Goal: Task Accomplishment & Management: Manage account settings

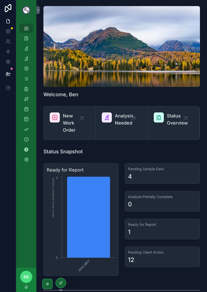
click at [180, 68] on div "scrollable content" at bounding box center [121, 46] width 156 height 81
click at [180, 67] on div "scrollable content" at bounding box center [121, 46] width 156 height 81
click at [158, 95] on div "Welcome, Ben" at bounding box center [121, 94] width 156 height 7
click at [28, 90] on icon "scrollable content" at bounding box center [26, 88] width 5 height 5
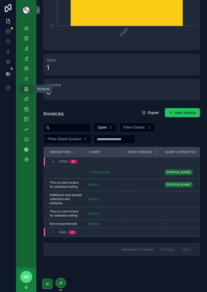
scroll to position [179, 0]
click at [0, 0] on button "Delete" at bounding box center [0, 0] width 0 height 0
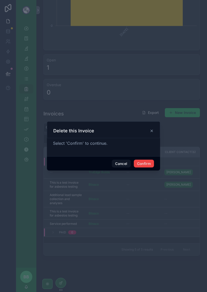
click at [149, 160] on button "Confirm" at bounding box center [144, 163] width 20 height 8
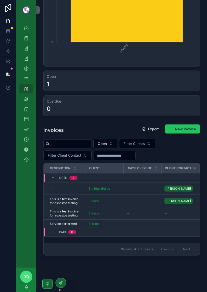
scroll to position [4, 0]
click at [0, 0] on button "Delete" at bounding box center [0, 0] width 0 height 0
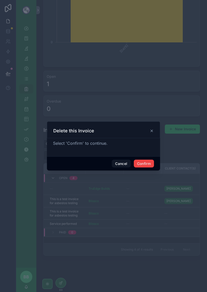
click at [149, 159] on button "Confirm" at bounding box center [144, 163] width 20 height 8
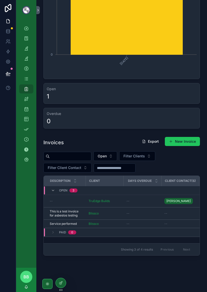
scroll to position [6, 0]
click at [0, 0] on span "Delete" at bounding box center [0, 0] width 0 height 0
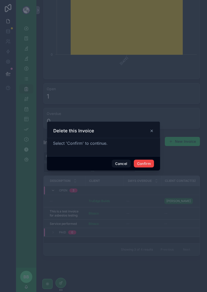
click at [149, 160] on button "Confirm" at bounding box center [144, 163] width 20 height 8
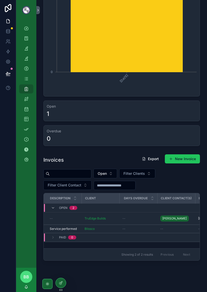
scroll to position [133, 0]
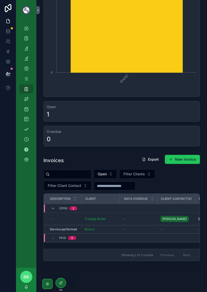
click at [0, 0] on span "Delete" at bounding box center [0, 0] width 0 height 0
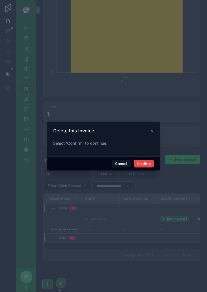
click at [145, 159] on button "Confirm" at bounding box center [144, 163] width 20 height 8
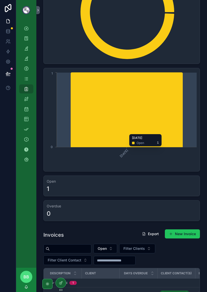
scroll to position [59, 0]
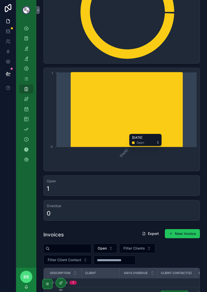
click at [131, 219] on div "Billing Overview Open [DATE] 0 [DATE] Open 1 Open 1 Overdue 0 Invoices Export N…" at bounding box center [121, 150] width 171 height 419
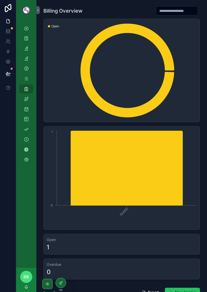
scroll to position [0, 0]
click at [27, 26] on icon "scrollable content" at bounding box center [26, 28] width 5 height 5
